Goal: Transaction & Acquisition: Purchase product/service

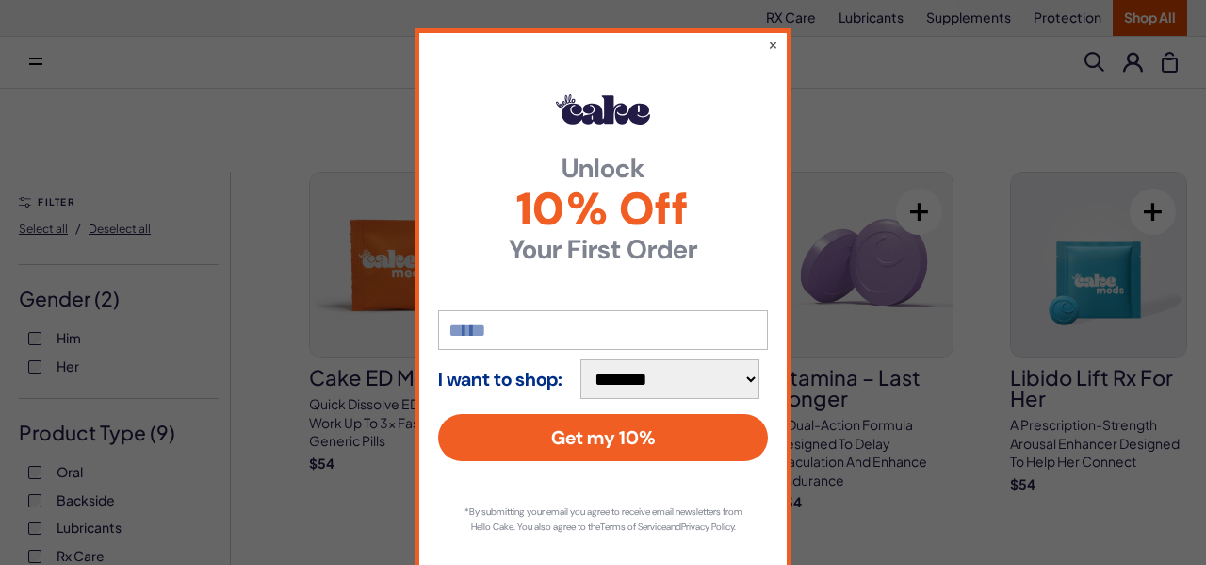
click at [808, 65] on div "**********" at bounding box center [603, 282] width 1206 height 565
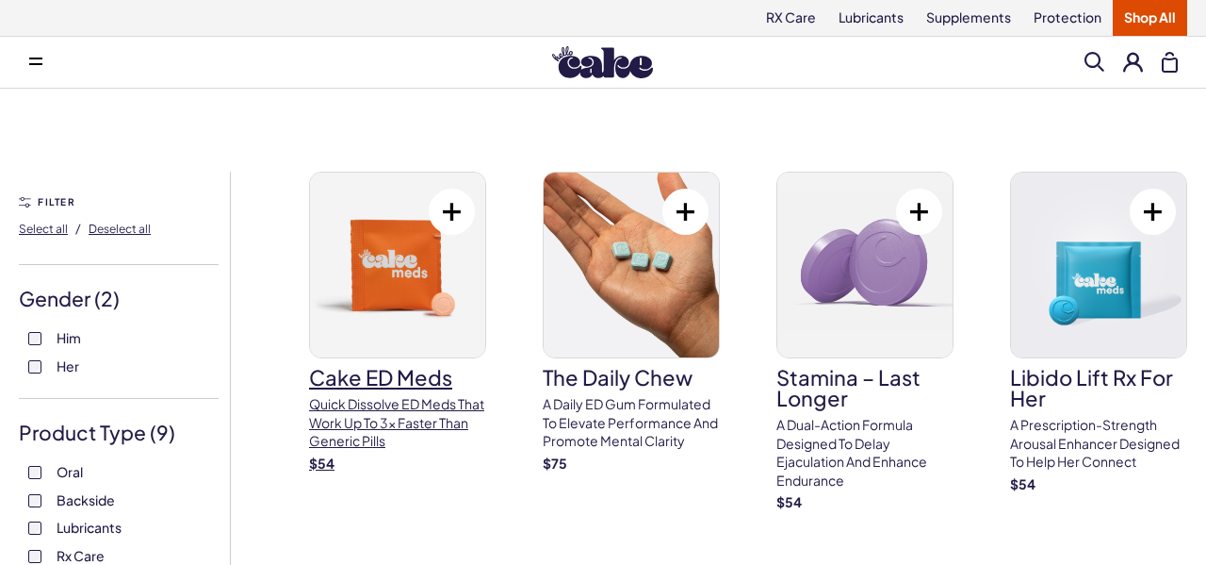
click at [389, 312] on img at bounding box center [397, 264] width 175 height 185
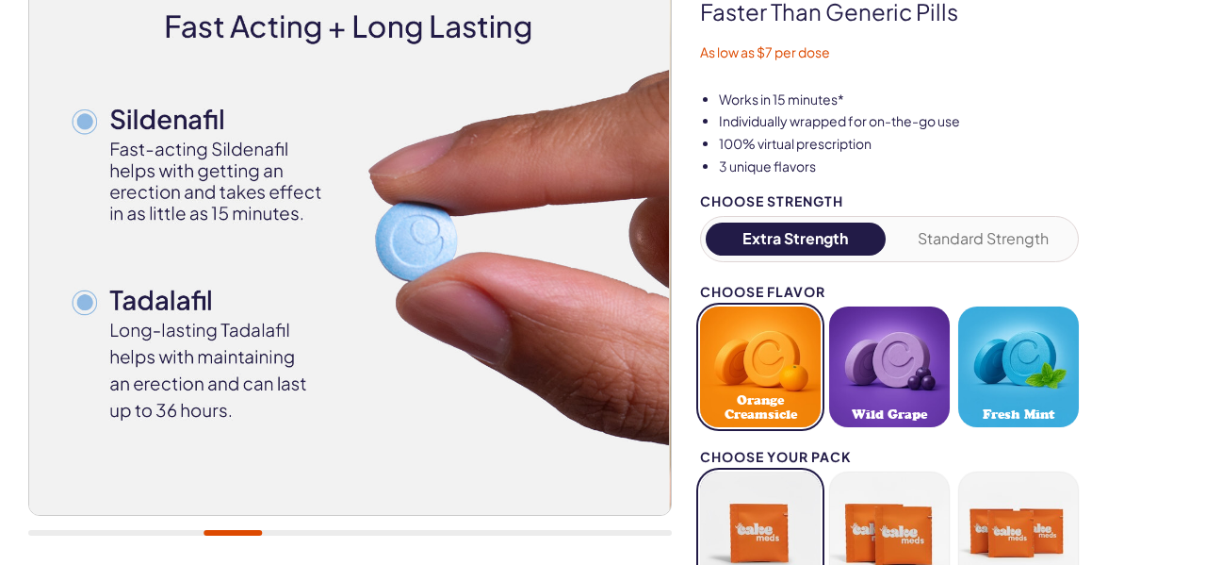
scroll to position [274, 0]
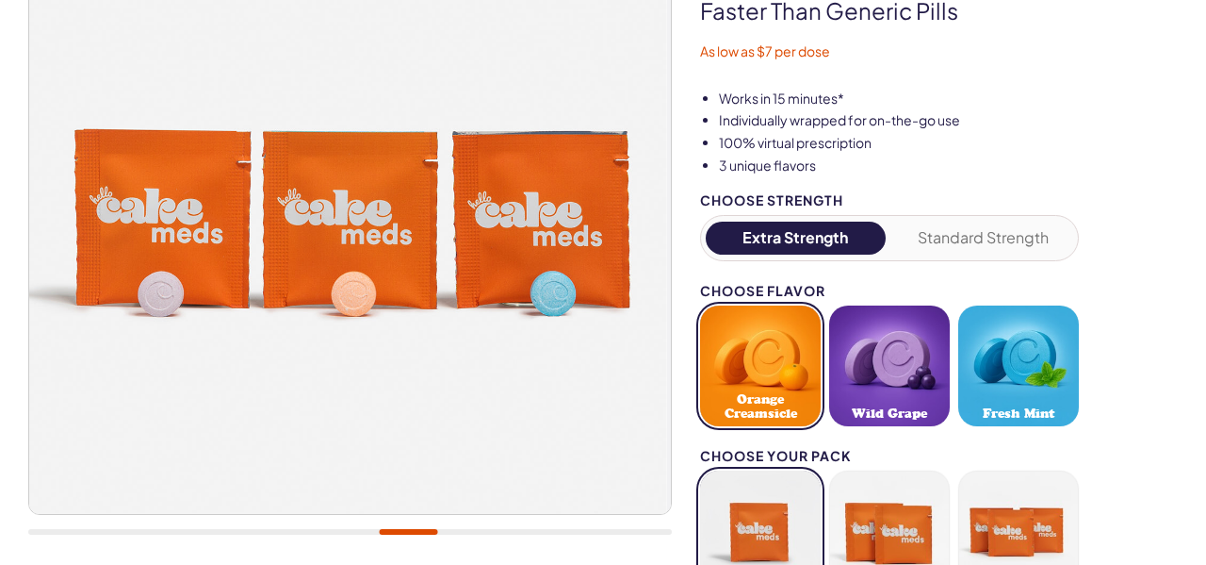
click at [1195, 84] on div "20,000+ members, 4.9 stars Cake ED Meds Quick dissolve ED Meds that work up to …" at bounding box center [603, 340] width 1206 height 939
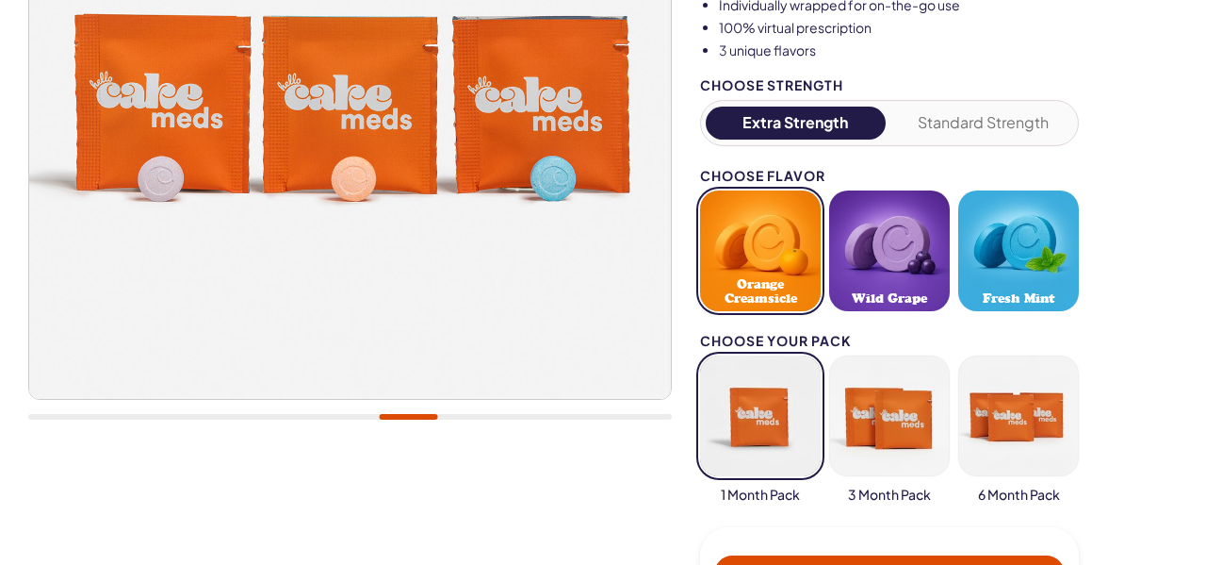
scroll to position [390, 0]
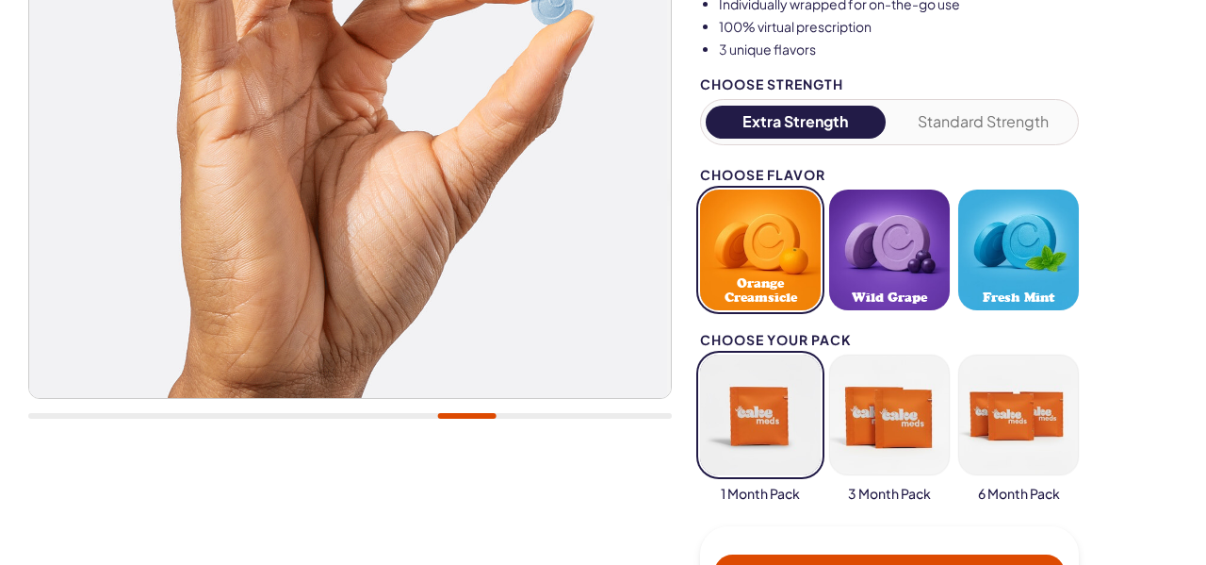
click at [1195, 84] on div "Works in 15 minutes* Individually wrapped for on-the-go use 100% virtual prescr…" at bounding box center [953, 320] width 506 height 692
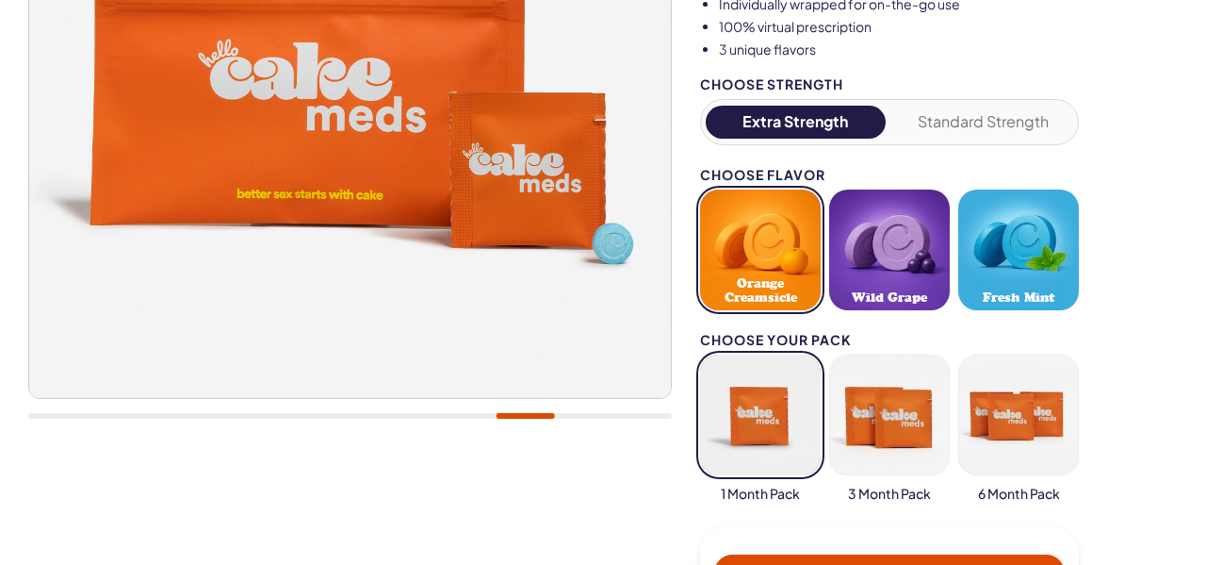
click at [1195, 84] on div "Works in 15 minutes* Individually wrapped for on-the-go use 100% virtual prescr…" at bounding box center [953, 320] width 506 height 692
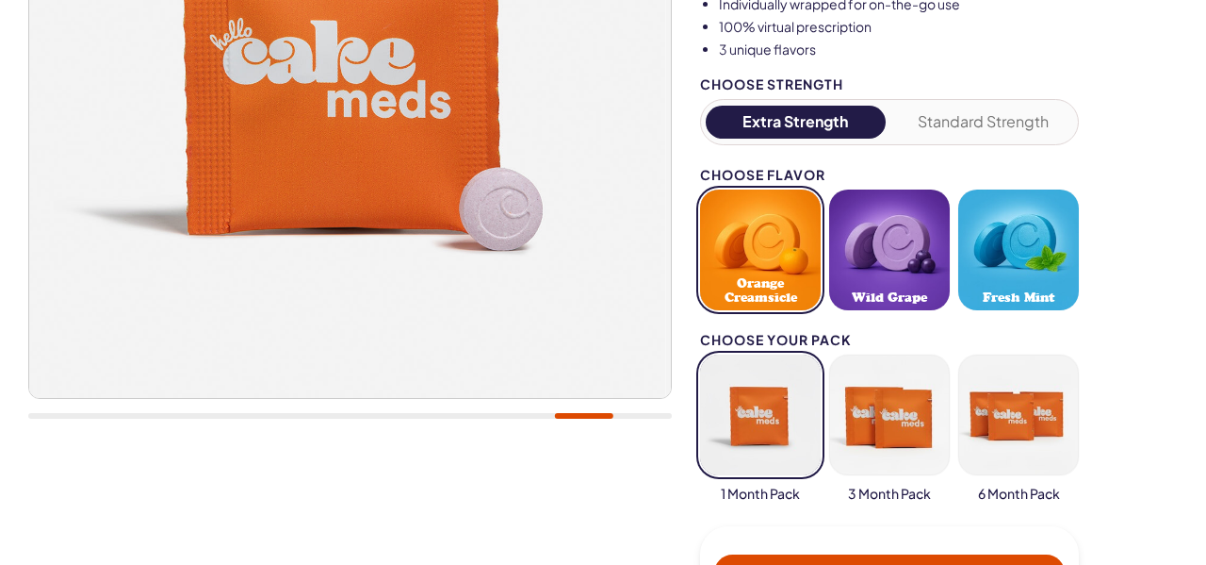
click at [788, 440] on button "button" at bounding box center [760, 414] width 121 height 121
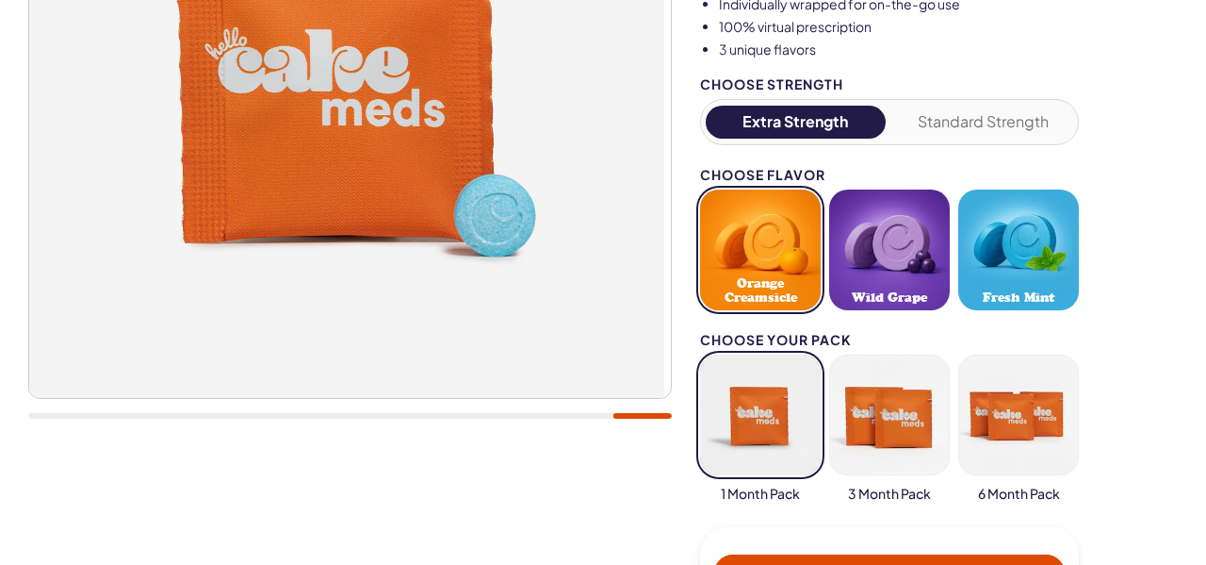
click at [772, 436] on button "button" at bounding box center [760, 414] width 121 height 121
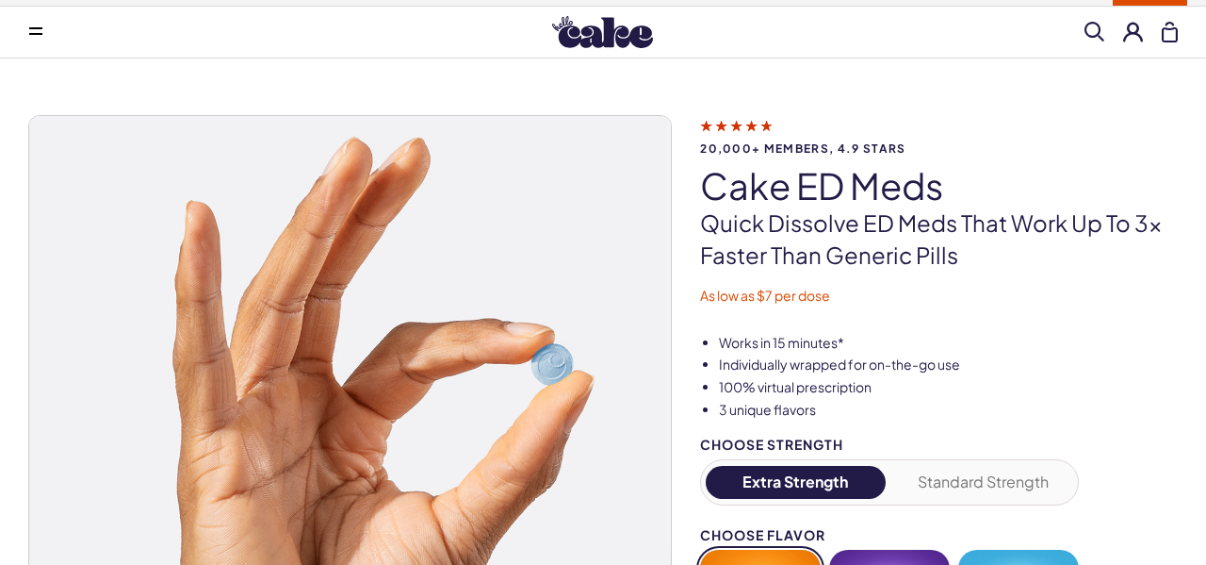
scroll to position [0, 0]
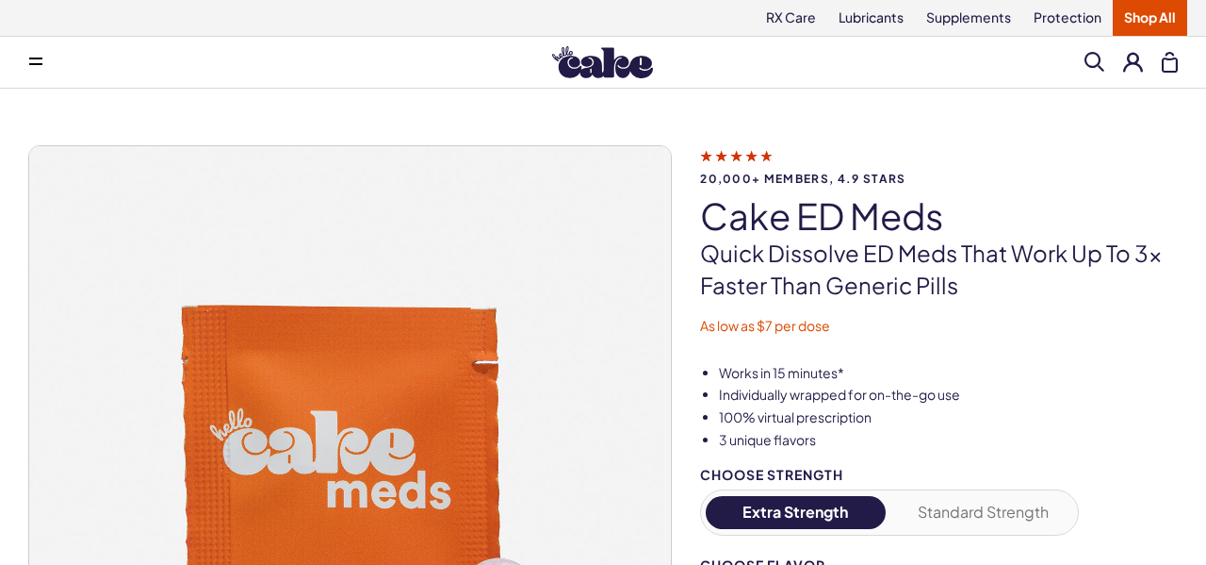
click at [769, 63] on div "Menu Him Her Everything Rx Care Rx For Him Cake ED Meds - To Go The Daily Chew …" at bounding box center [603, 62] width 1206 height 38
